Goal: Information Seeking & Learning: Learn about a topic

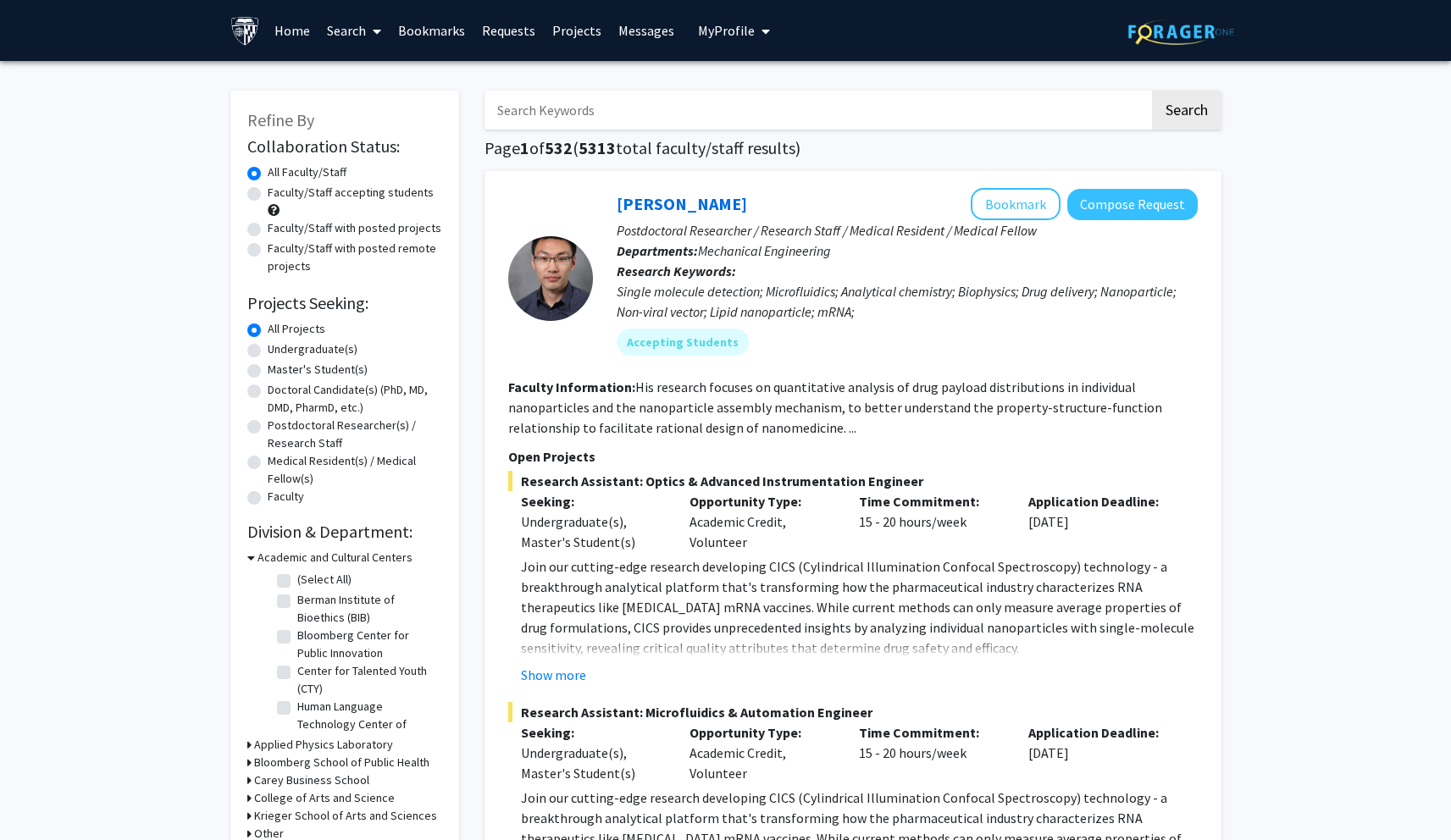
click at [541, 122] on input "Search Keywords" at bounding box center [817, 110] width 665 height 39
type input "w"
type input "quant"
click at [1152, 91] on button "Search" at bounding box center [1187, 110] width 70 height 39
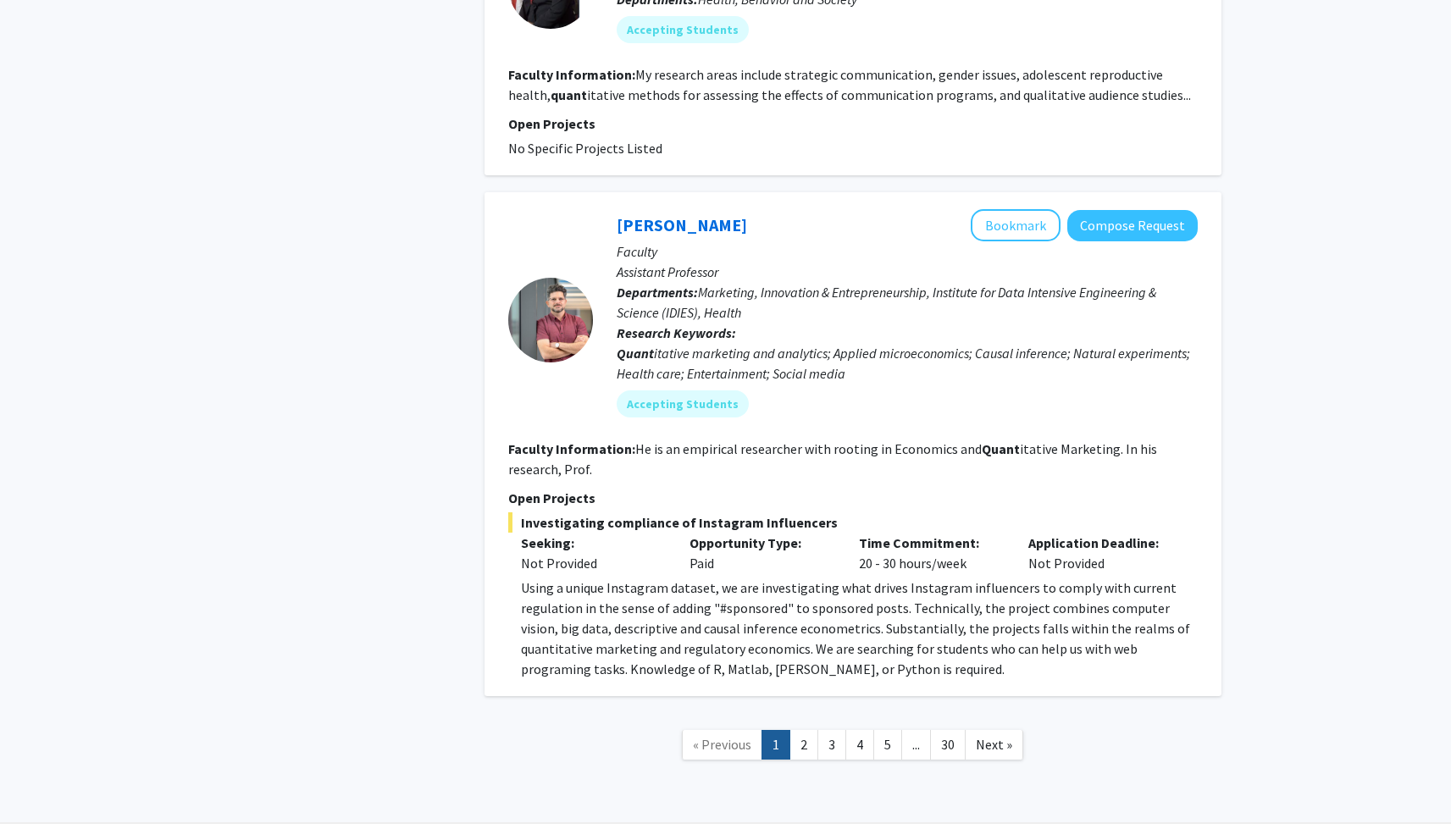
scroll to position [2963, 0]
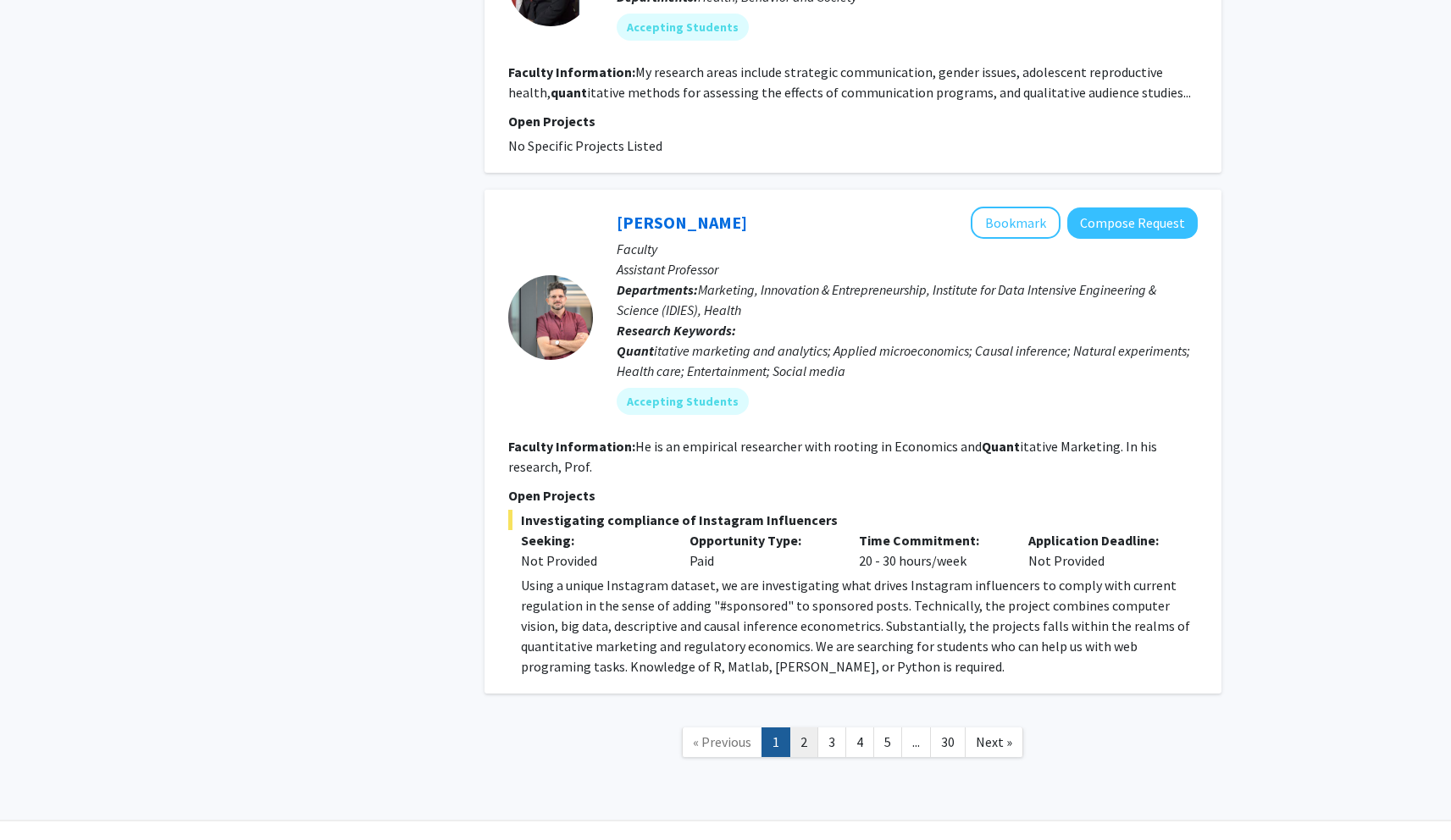
click at [812, 727] on link "2" at bounding box center [803, 742] width 29 height 30
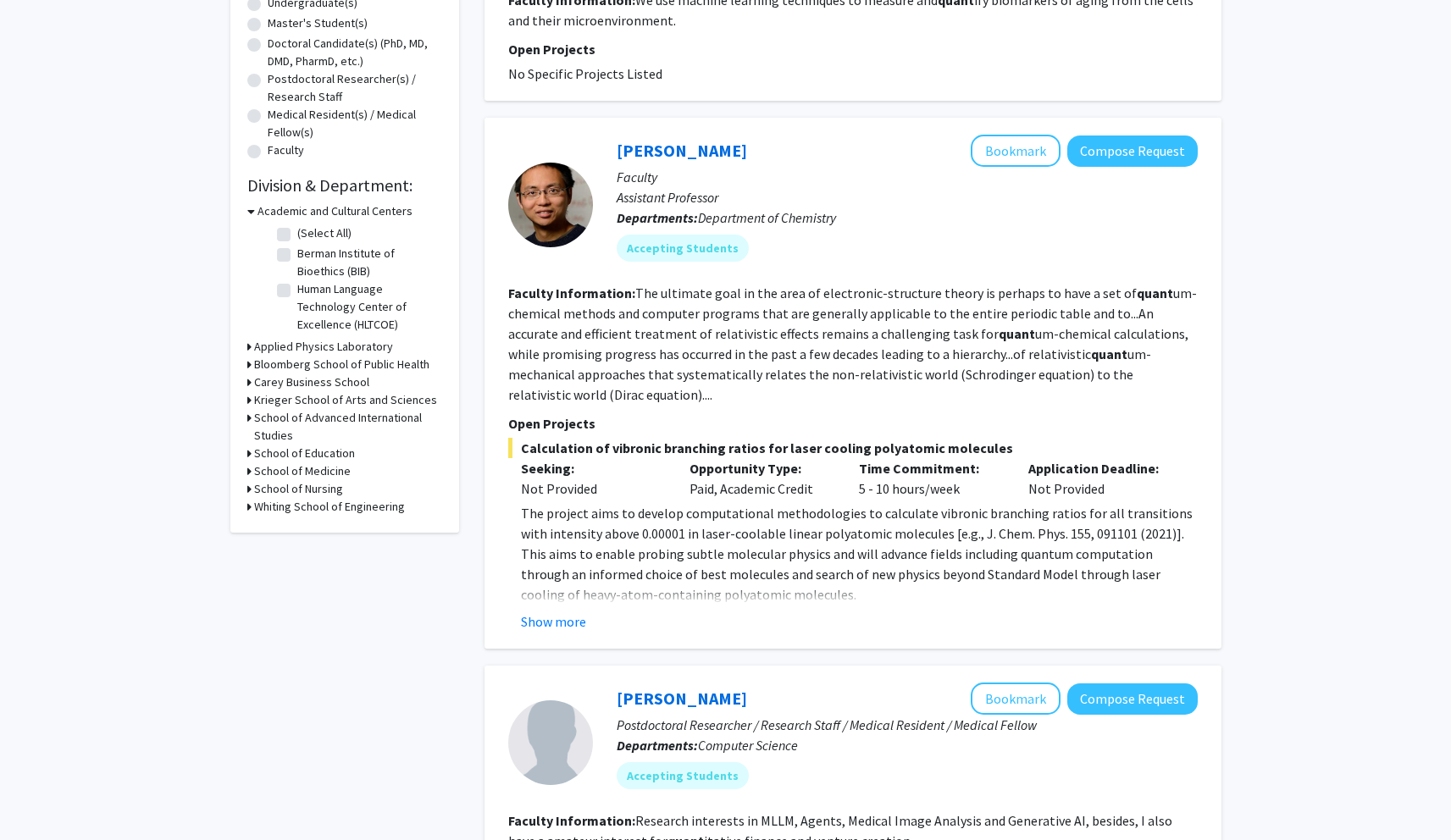
scroll to position [354, 0]
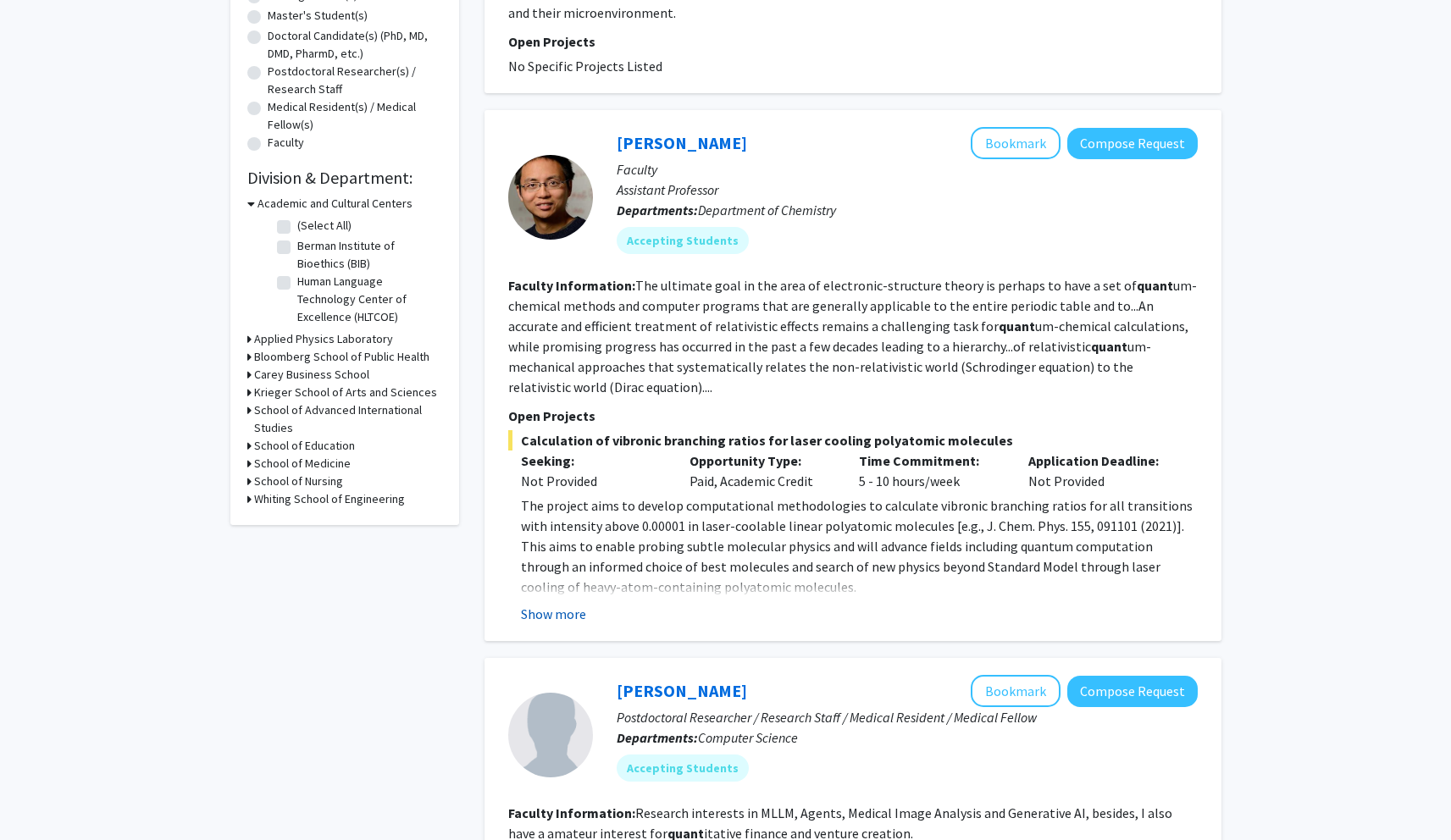
click at [558, 619] on button "Show more" at bounding box center [554, 613] width 65 height 20
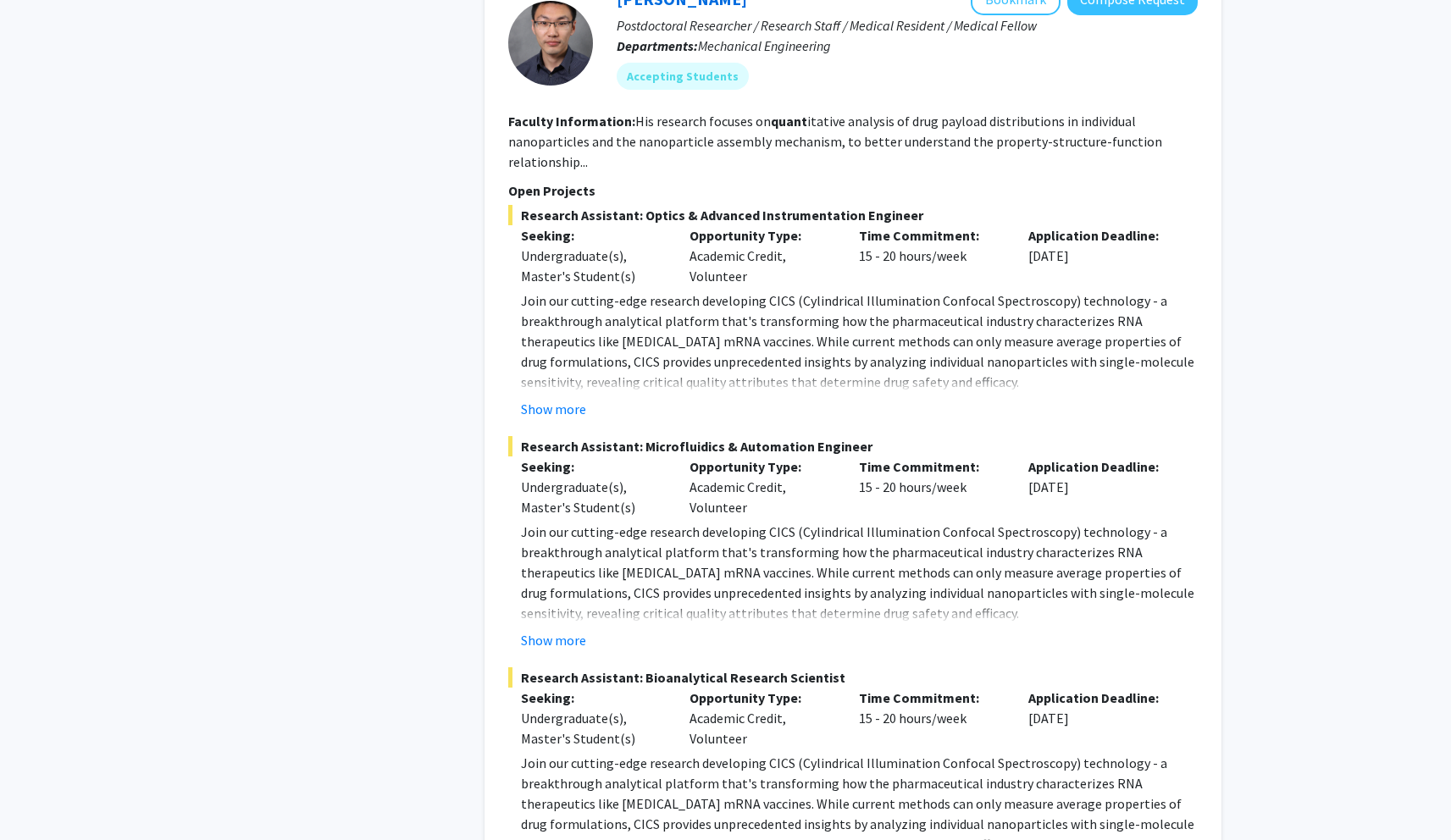
scroll to position [1442, 0]
click at [563, 638] on button "Show more" at bounding box center [554, 639] width 65 height 20
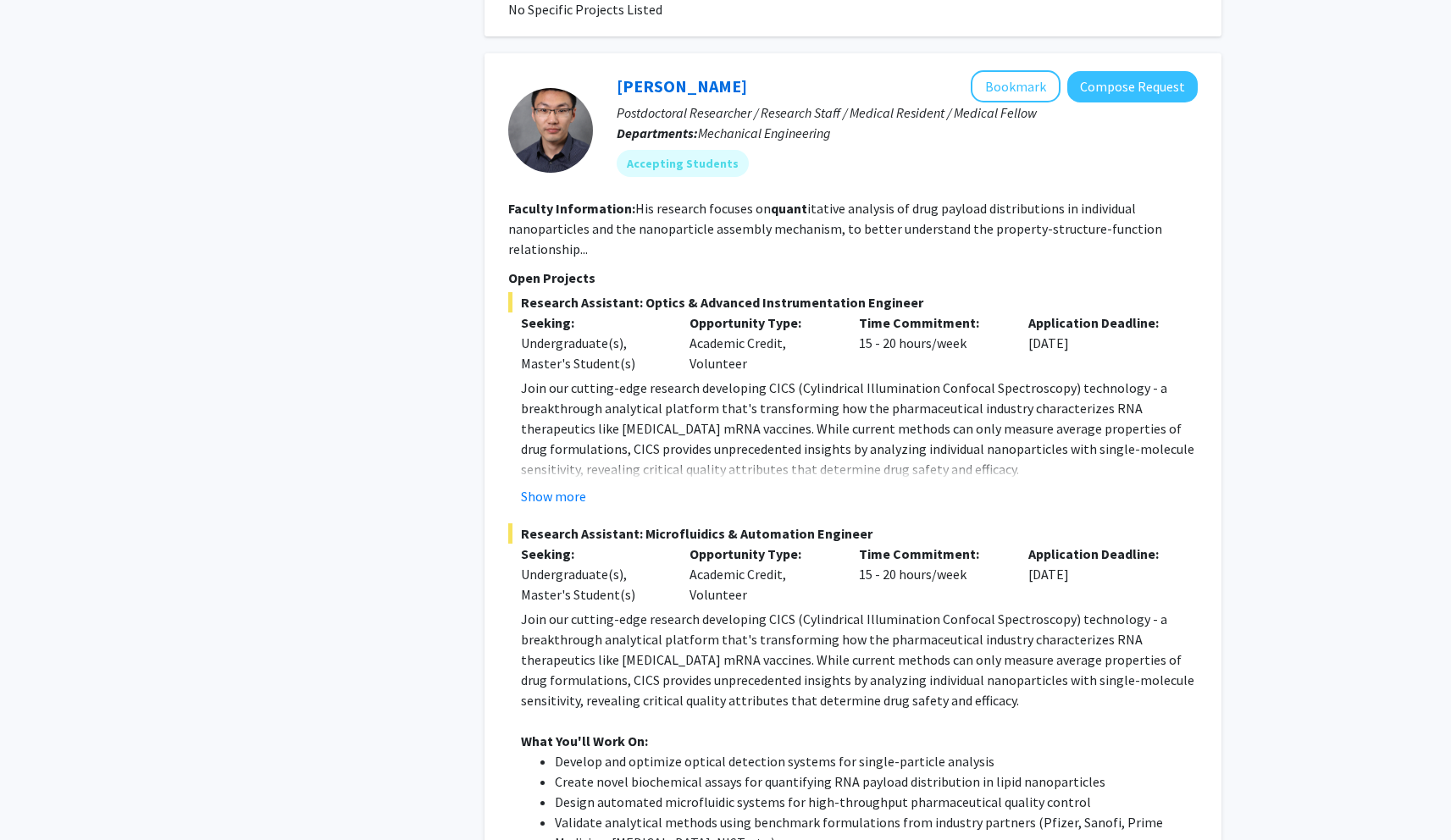
scroll to position [1336, 0]
